Goal: Information Seeking & Learning: Learn about a topic

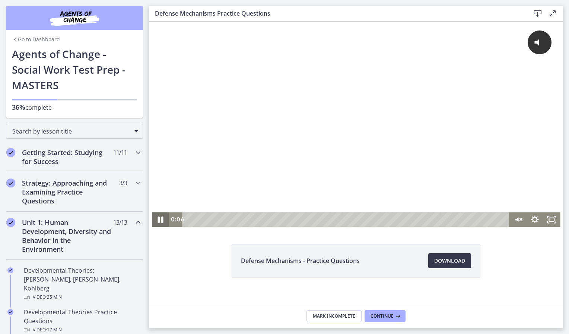
click at [159, 222] on icon "Pause" at bounding box center [160, 220] width 6 height 7
click at [520, 221] on icon "Unmute" at bounding box center [521, 219] width 3 height 3
click at [294, 96] on div at bounding box center [356, 124] width 408 height 205
click at [194, 220] on div "Playbar" at bounding box center [196, 219] width 5 height 5
click at [201, 221] on div "0:20" at bounding box center [347, 219] width 316 height 15
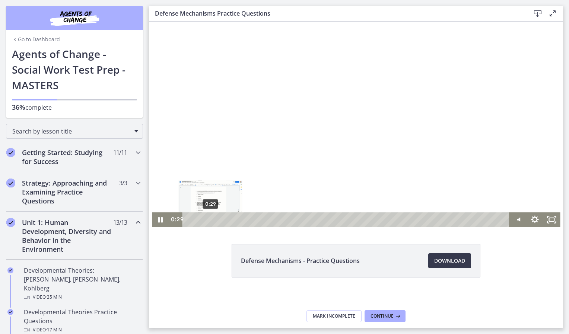
click at [208, 221] on div "0:29" at bounding box center [347, 219] width 316 height 15
click at [220, 221] on div "0:45" at bounding box center [347, 219] width 316 height 15
click at [228, 220] on div "0:55" at bounding box center [347, 219] width 316 height 15
click at [233, 221] on div "1:03" at bounding box center [347, 219] width 316 height 15
click at [242, 222] on div "1:14" at bounding box center [347, 219] width 316 height 15
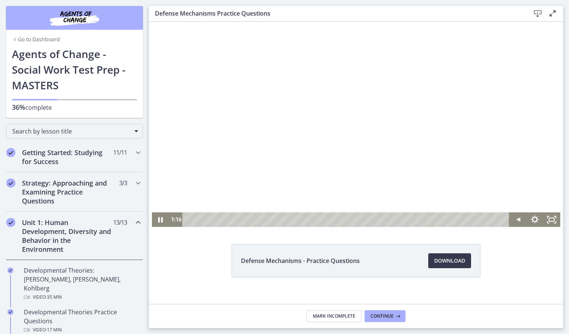
click at [279, 139] on div at bounding box center [356, 124] width 408 height 205
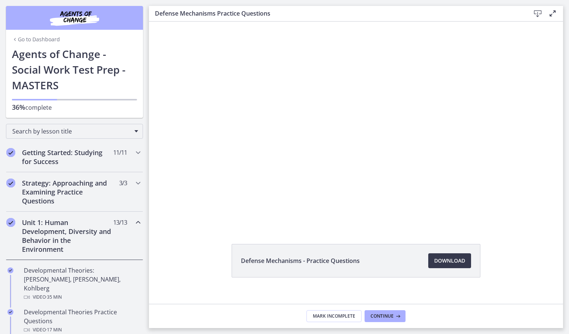
click at [152, 22] on button "Play Video: cbe1sppt4o1cl02sibig.mp4" at bounding box center [152, 22] width 0 height 0
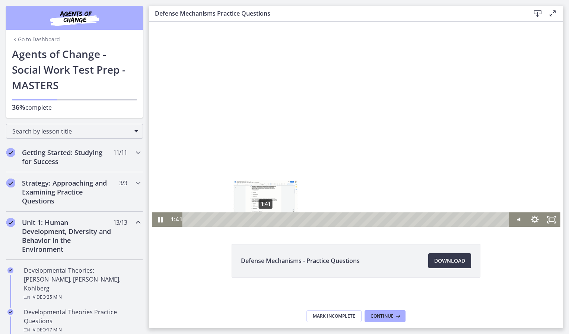
click at [263, 218] on div "1:41" at bounding box center [347, 219] width 316 height 15
click at [268, 220] on div "1:48" at bounding box center [347, 219] width 316 height 15
click at [284, 221] on div "2:09" at bounding box center [347, 219] width 316 height 15
click at [290, 218] on div "2:17" at bounding box center [347, 219] width 316 height 15
click at [374, 143] on div at bounding box center [356, 124] width 408 height 205
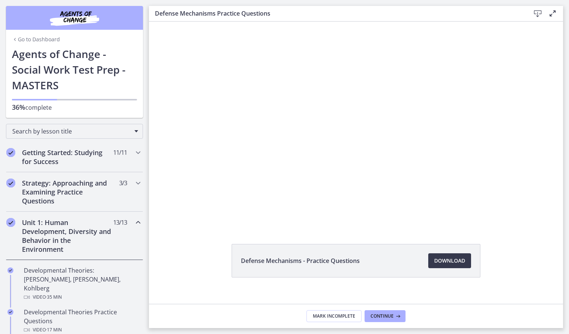
click at [152, 22] on button "Play Video: cbe1sppt4o1cl02sibig.mp4" at bounding box center [152, 22] width 0 height 0
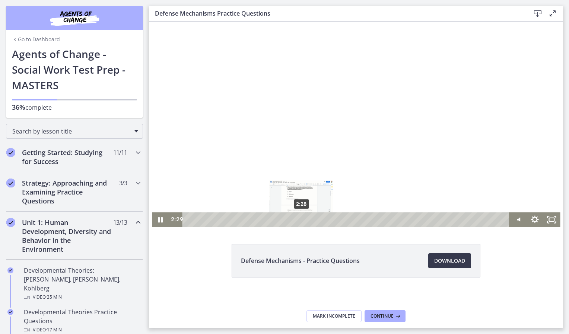
click at [298, 220] on div "2:28" at bounding box center [347, 219] width 316 height 15
click at [303, 220] on div "2:34" at bounding box center [347, 219] width 316 height 15
click at [307, 220] on div "2:39" at bounding box center [347, 219] width 316 height 15
click at [311, 221] on div "2:45" at bounding box center [347, 219] width 316 height 15
click at [316, 221] on div "2:52" at bounding box center [347, 219] width 316 height 15
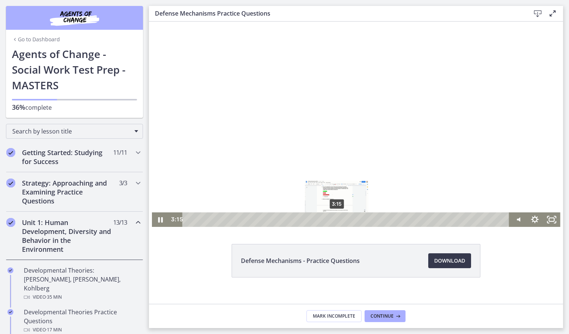
click at [334, 220] on div "3:15" at bounding box center [347, 219] width 316 height 15
click at [399, 134] on div at bounding box center [356, 124] width 408 height 205
click at [346, 219] on div "3:31" at bounding box center [347, 219] width 316 height 15
click at [349, 219] on div "3:36" at bounding box center [347, 219] width 316 height 15
click at [353, 220] on div "3:41" at bounding box center [347, 219] width 316 height 15
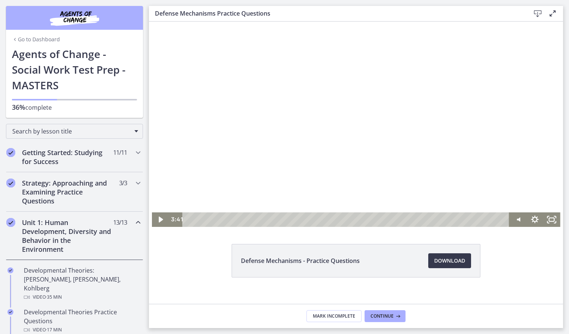
click at [364, 158] on div at bounding box center [356, 124] width 408 height 205
click at [394, 220] on div "4:35" at bounding box center [347, 219] width 316 height 15
click at [399, 221] on div "4:41" at bounding box center [347, 219] width 316 height 15
click at [357, 81] on div at bounding box center [356, 124] width 408 height 205
click at [419, 152] on div at bounding box center [356, 124] width 408 height 205
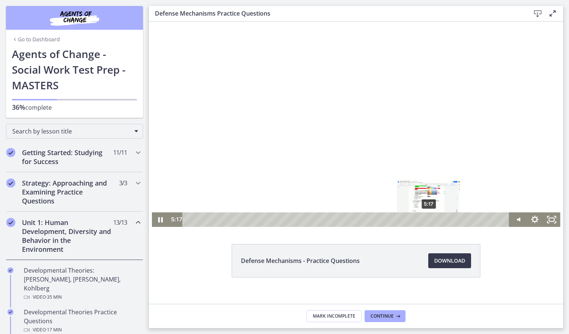
click at [426, 218] on div "5:17" at bounding box center [347, 219] width 316 height 15
click at [443, 219] on div "5:39" at bounding box center [347, 219] width 316 height 15
click at [447, 219] on div "5:44" at bounding box center [347, 219] width 316 height 15
click at [452, 219] on div "5:51" at bounding box center [347, 219] width 316 height 15
click at [404, 147] on div at bounding box center [356, 124] width 408 height 205
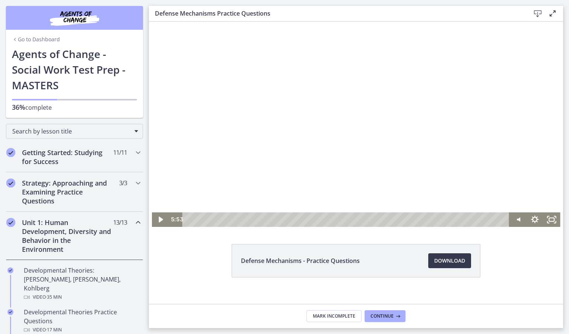
click at [330, 177] on div at bounding box center [356, 124] width 408 height 205
click at [334, 154] on div at bounding box center [356, 124] width 408 height 205
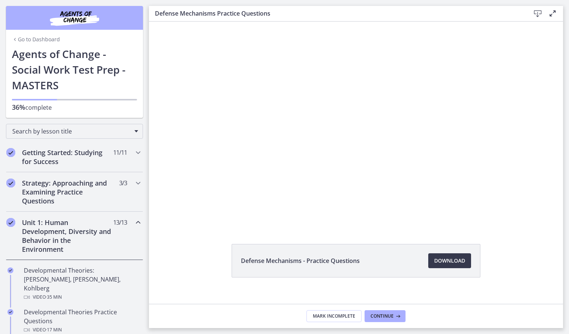
click at [152, 22] on button "Play Video: cbe1sppt4o1cl02sibig.mp4" at bounding box center [152, 22] width 0 height 0
click at [152, 22] on button "Pause: cbe1sppt4o1cl02sibig.mp4" at bounding box center [152, 22] width 0 height 0
click at [393, 319] on span "Continue" at bounding box center [381, 316] width 23 height 6
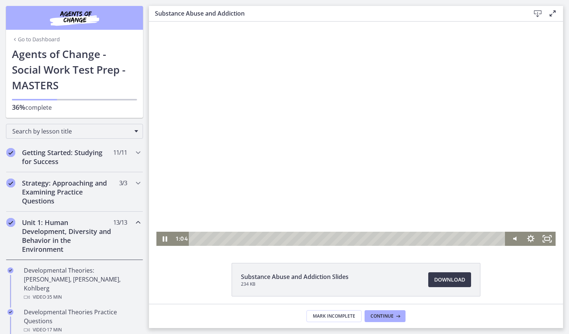
click at [397, 105] on div at bounding box center [355, 134] width 399 height 224
click at [278, 154] on div at bounding box center [355, 134] width 399 height 224
click at [395, 99] on div at bounding box center [355, 134] width 399 height 224
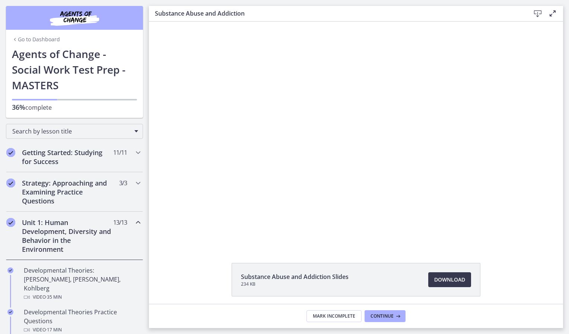
drag, startPoint x: 395, startPoint y: 99, endPoint x: 323, endPoint y: 113, distance: 73.3
click at [323, 113] on div at bounding box center [355, 134] width 399 height 224
click at [156, 22] on button "Pause: cbe200utov91j64ibr5g.mp4" at bounding box center [156, 22] width 0 height 0
